Goal: Find specific page/section: Find specific page/section

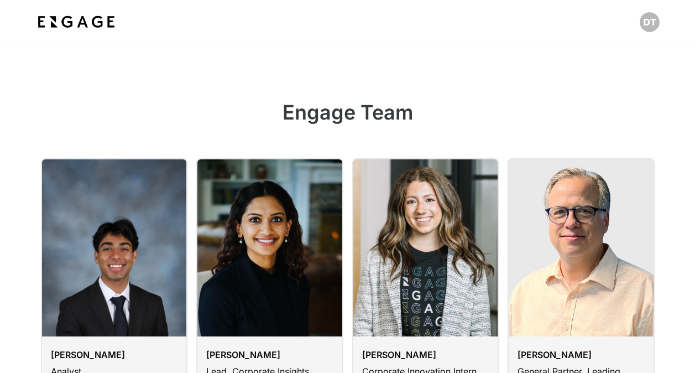
scroll to position [111, 0]
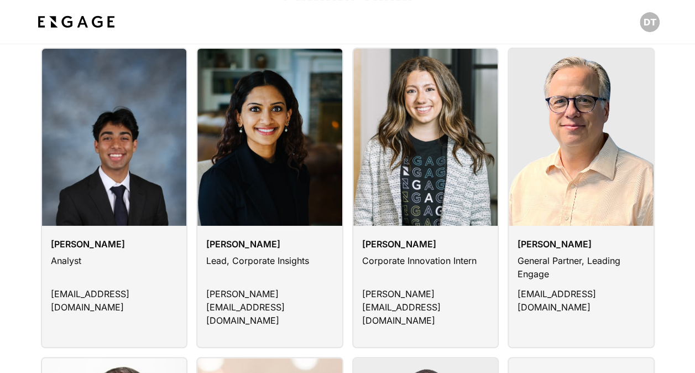
drag, startPoint x: 0, startPoint y: 0, endPoint x: 90, endPoint y: 27, distance: 93.5
click at [90, 27] on img at bounding box center [76, 22] width 82 height 20
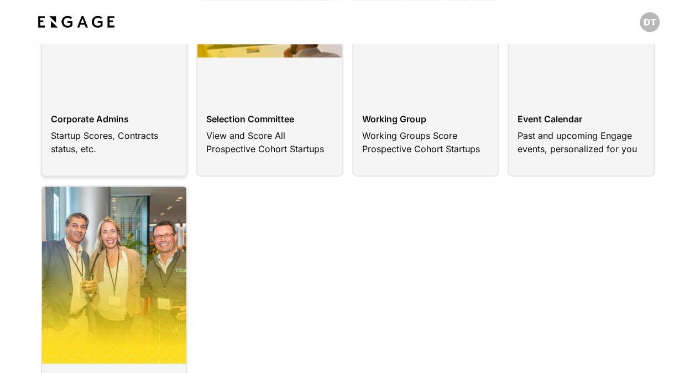
scroll to position [55, 0]
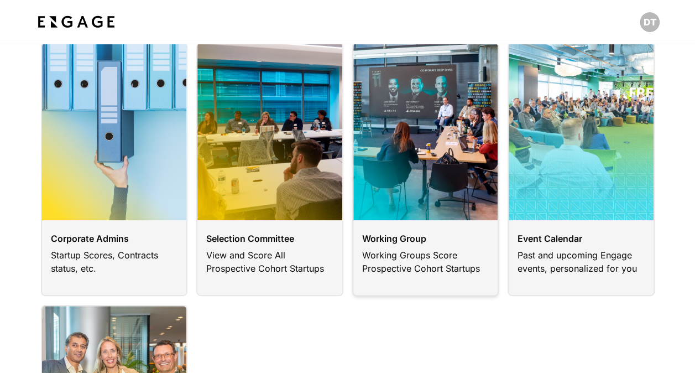
click at [428, 163] on link at bounding box center [425, 169] width 147 height 254
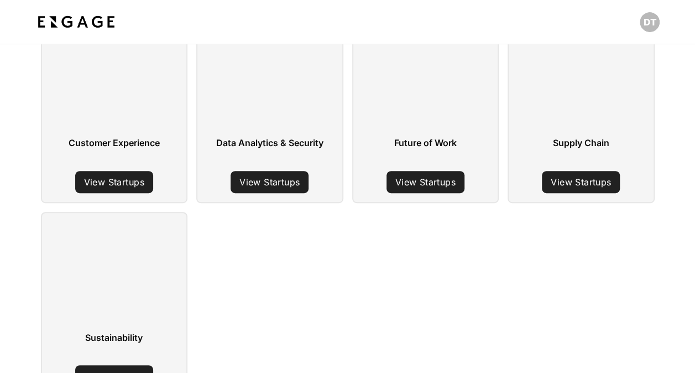
scroll to position [111, 0]
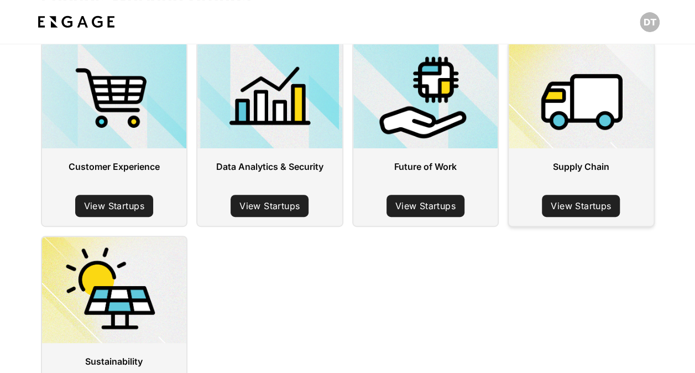
click at [594, 125] on div at bounding box center [581, 95] width 145 height 106
click at [589, 209] on link "View Startups" at bounding box center [581, 206] width 78 height 22
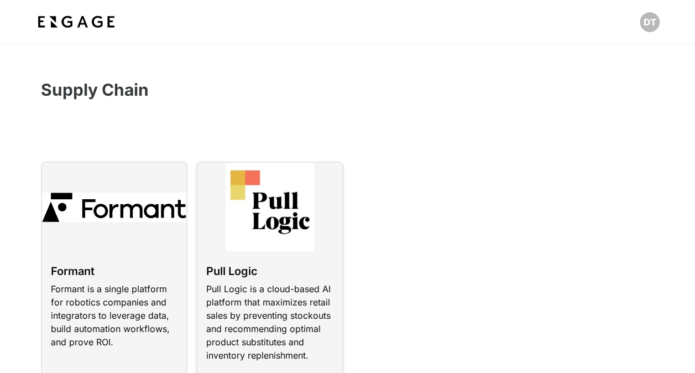
click at [274, 222] on link at bounding box center [269, 284] width 147 height 244
click at [269, 253] on link at bounding box center [269, 284] width 147 height 244
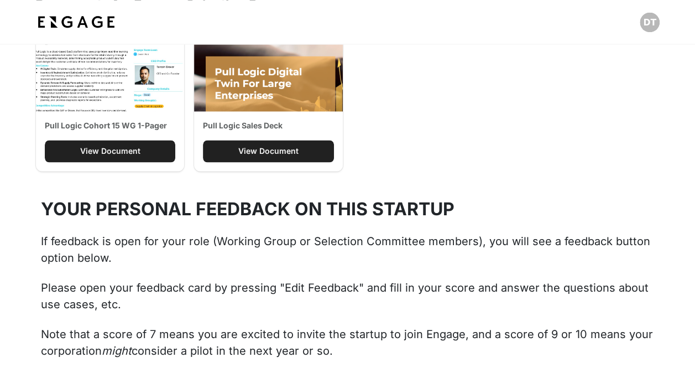
scroll to position [775, 0]
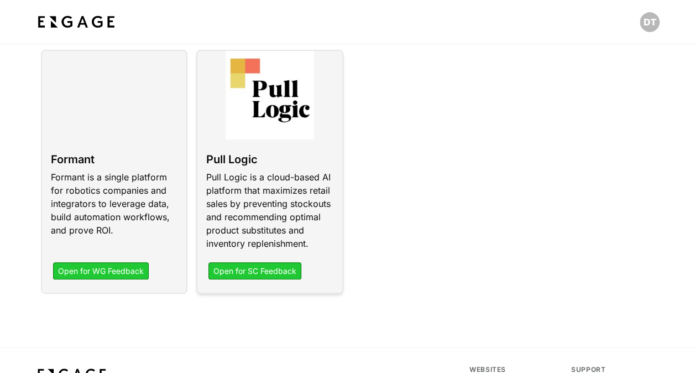
scroll to position [111, 0]
